Goal: Check status: Check status

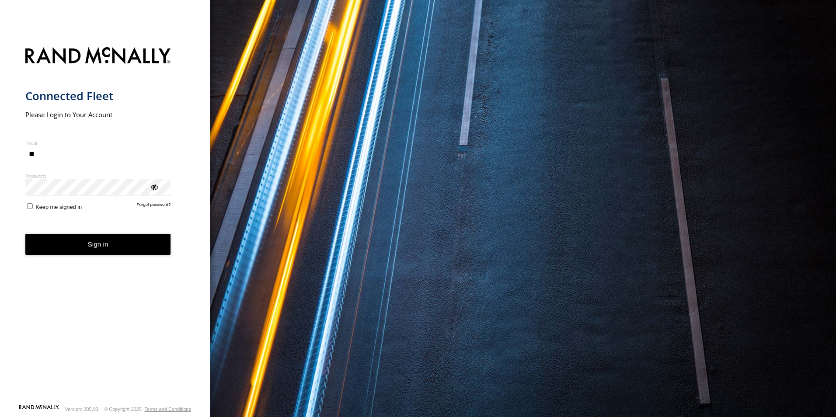
type input "*"
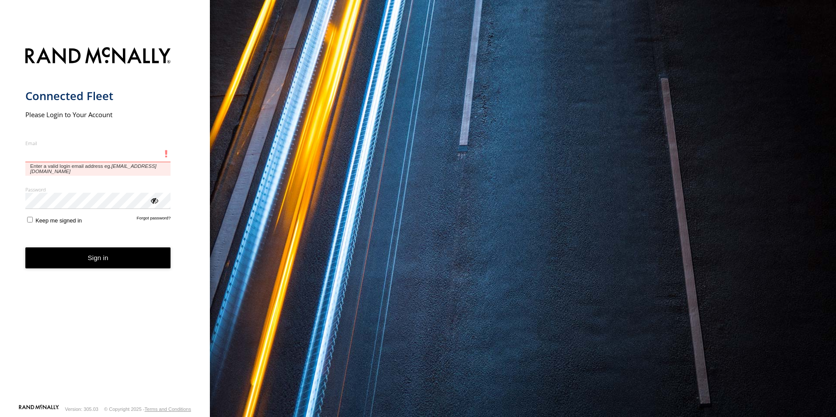
type input "**********"
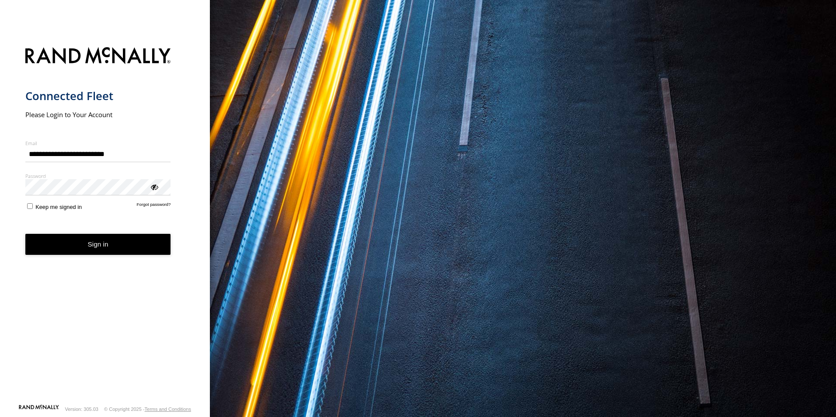
click at [75, 251] on button "Sign in" at bounding box center [98, 244] width 146 height 21
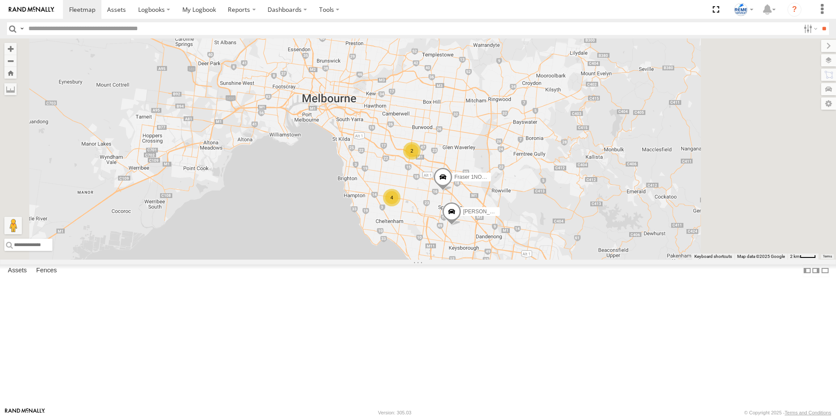
drag, startPoint x: 564, startPoint y: 217, endPoint x: 521, endPoint y: 170, distance: 64.1
click at [521, 170] on div "Fraser 1NO7FH - 353635113547844 Chris 1LX9MR - 353635119999114 Judith 1WX5SX - …" at bounding box center [418, 148] width 836 height 221
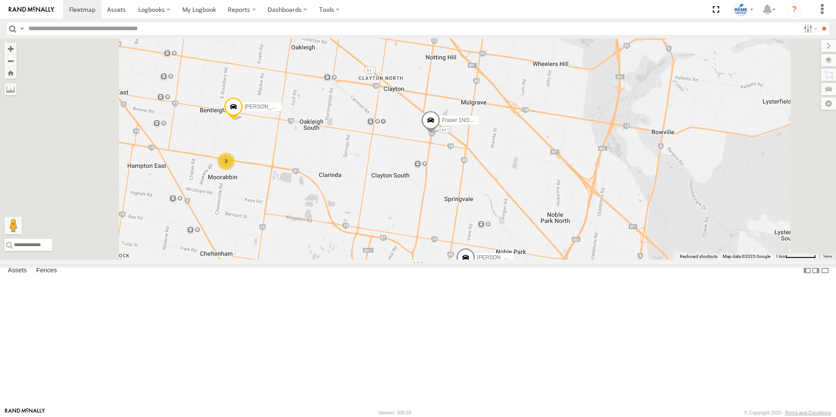
drag, startPoint x: 366, startPoint y: 177, endPoint x: 420, endPoint y: 169, distance: 55.2
click at [420, 169] on div "Fraser 1NO7FH - 353635113547844 Chris 1LX9MR - 353635119999114 Judith 1WX5SX - …" at bounding box center [418, 148] width 836 height 221
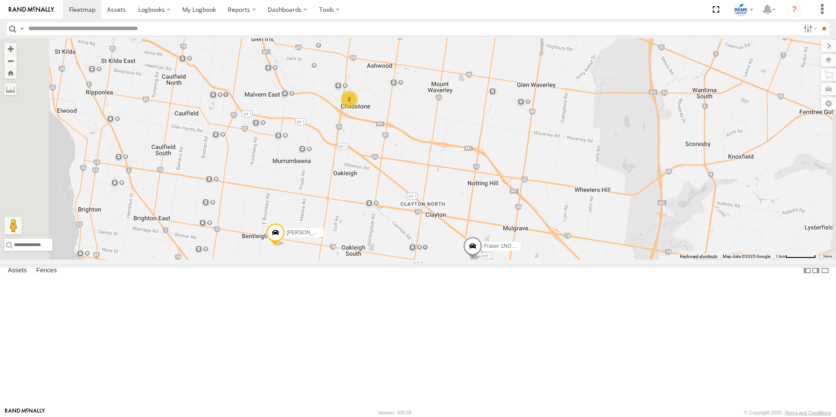
drag, startPoint x: 442, startPoint y: 79, endPoint x: 471, endPoint y: 212, distance: 136.7
click at [471, 212] on div "Fraser 1NO7FH - 353635113547844 Chris 1LX9MR - 353635119999114 Judith 1WX5SX - …" at bounding box center [418, 148] width 836 height 221
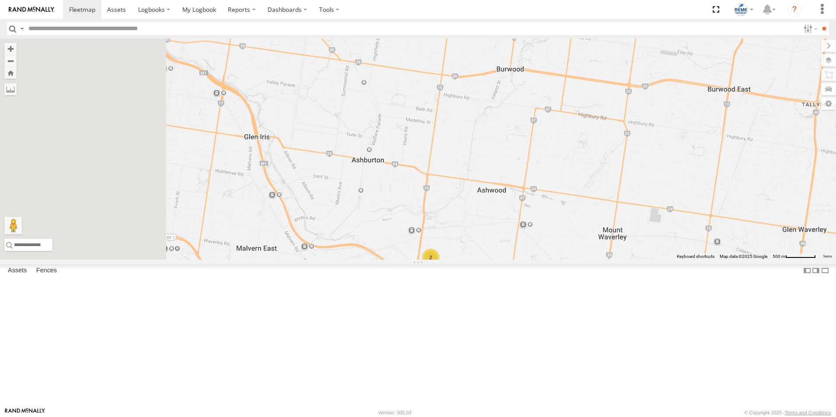
drag, startPoint x: 335, startPoint y: 157, endPoint x: 554, endPoint y: 280, distance: 251.8
click at [554, 260] on div "Fraser 1NO7FH - 353635113547844 Chris 1LX9MR - 353635119999114 Judith 1WX5SX - …" at bounding box center [418, 148] width 836 height 221
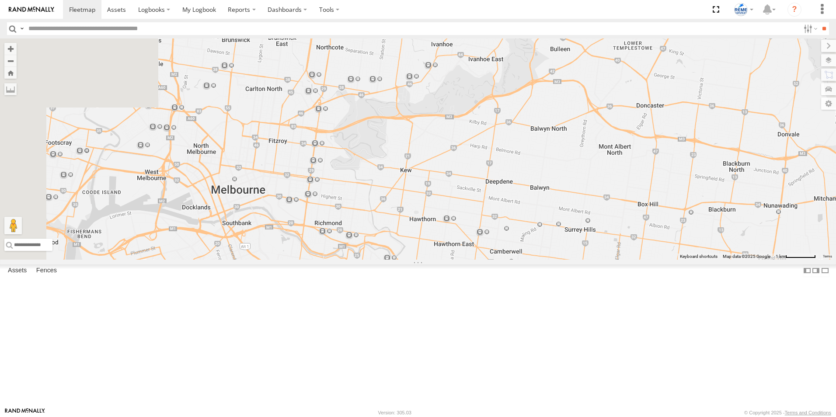
drag, startPoint x: 307, startPoint y: 164, endPoint x: 466, endPoint y: 381, distance: 269.4
click at [466, 260] on div "Fraser 1NO7FH - 353635113547844 Chris 1LX9MR - 353635119999114 Judith 1WX5SX - …" at bounding box center [418, 148] width 836 height 221
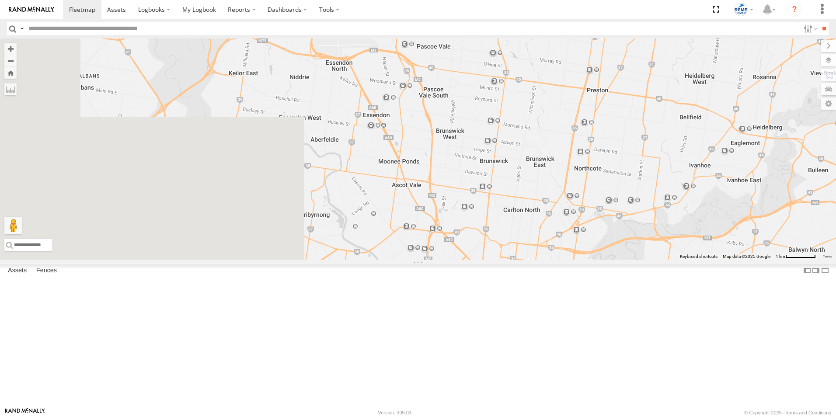
drag, startPoint x: 362, startPoint y: 243, endPoint x: 628, endPoint y: 344, distance: 284.2
click at [628, 260] on div "Fraser 1NO7FH - 353635113547844 Chris 1LX9MR - 353635119999114 Judith 1WX5SX - …" at bounding box center [418, 148] width 836 height 221
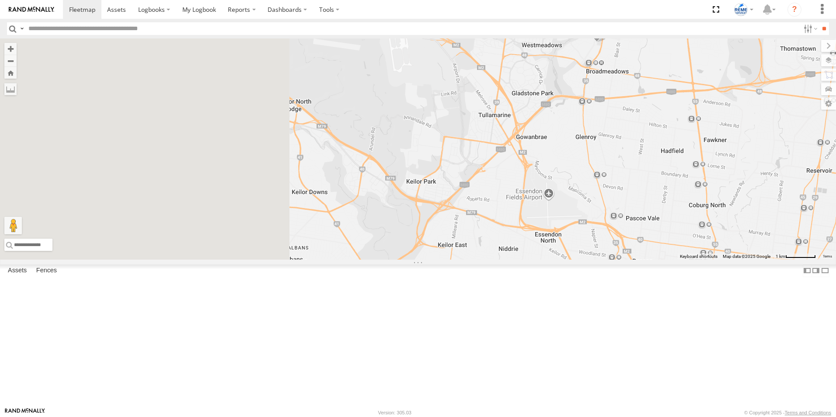
drag, startPoint x: 426, startPoint y: 256, endPoint x: 585, endPoint y: 370, distance: 195.5
click at [594, 260] on div "Fraser 1NO7FH - 353635113547844 Chris 1LX9MR - 353635119999114 Judith 1WX5SX - …" at bounding box center [418, 148] width 836 height 221
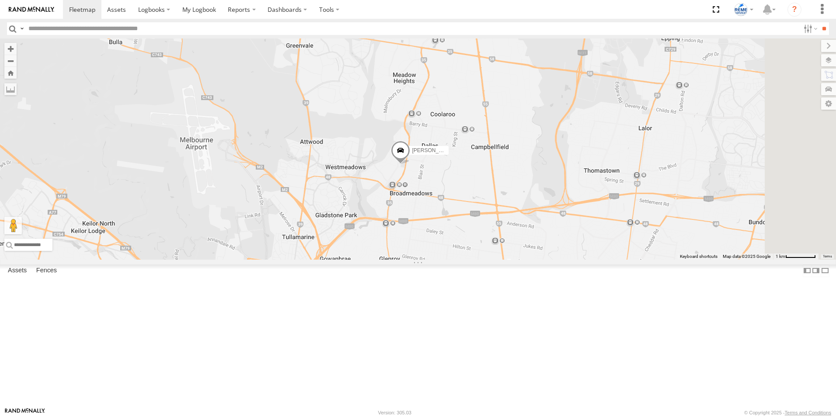
drag, startPoint x: 590, startPoint y: 206, endPoint x: 533, endPoint y: 258, distance: 77.4
click at [534, 259] on div "Fraser 1NO7FH - 353635113547844 Chris 1LX9MR - 353635119999114 Judith 1WX5SX - …" at bounding box center [418, 148] width 836 height 221
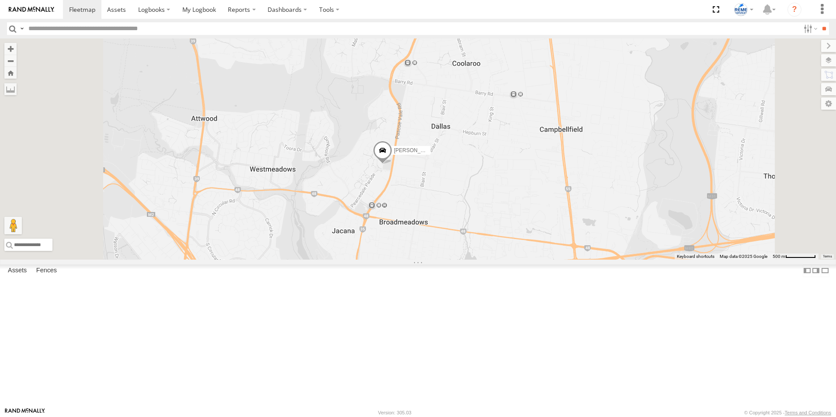
click at [392, 165] on span at bounding box center [382, 153] width 19 height 24
